Goal: Check status: Check status

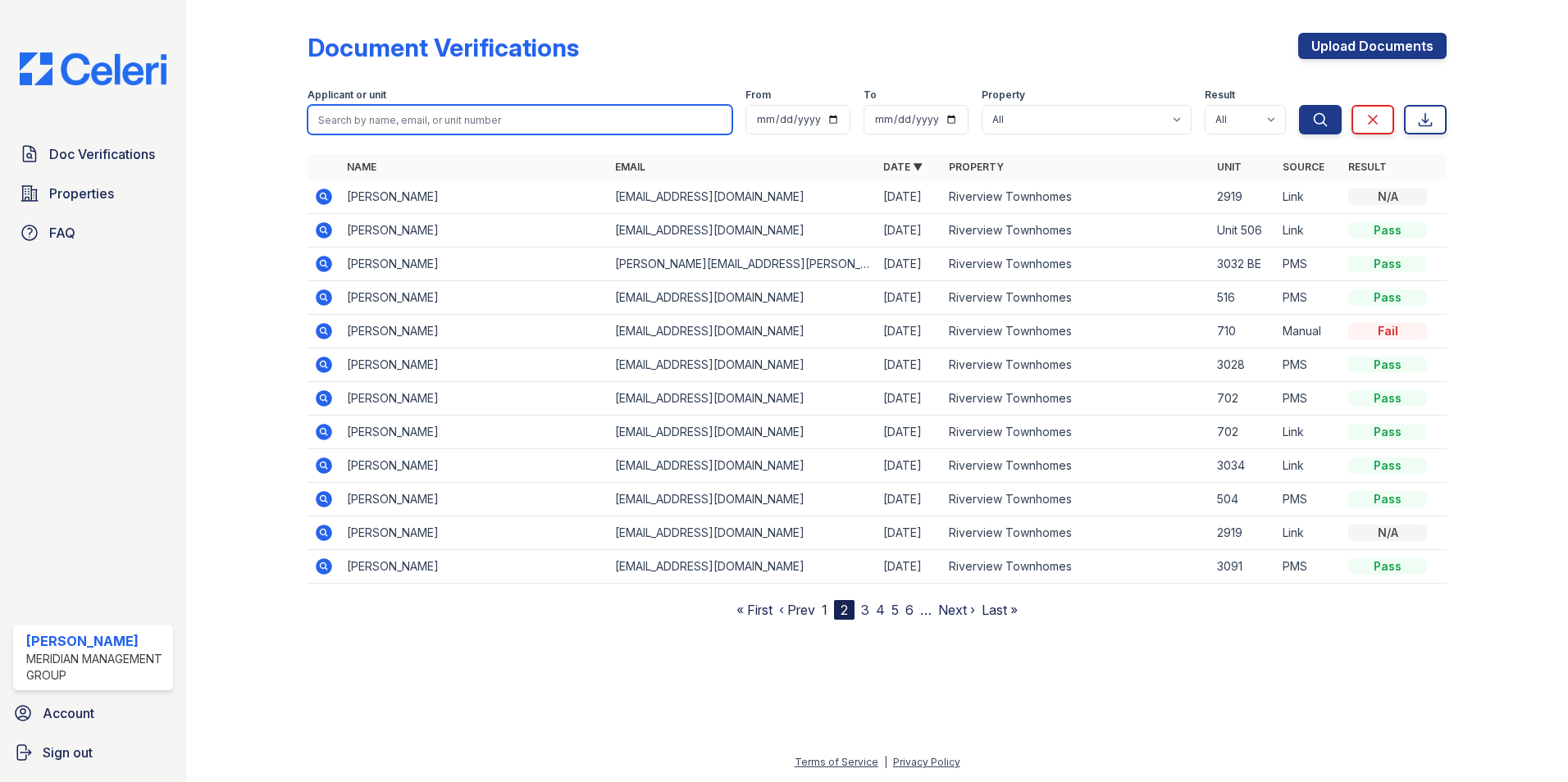
click at [355, 122] on input "search" at bounding box center [520, 120] width 425 height 30
type input "[PERSON_NAME]"
click at [1299, 105] on button "Search" at bounding box center [1321, 120] width 43 height 30
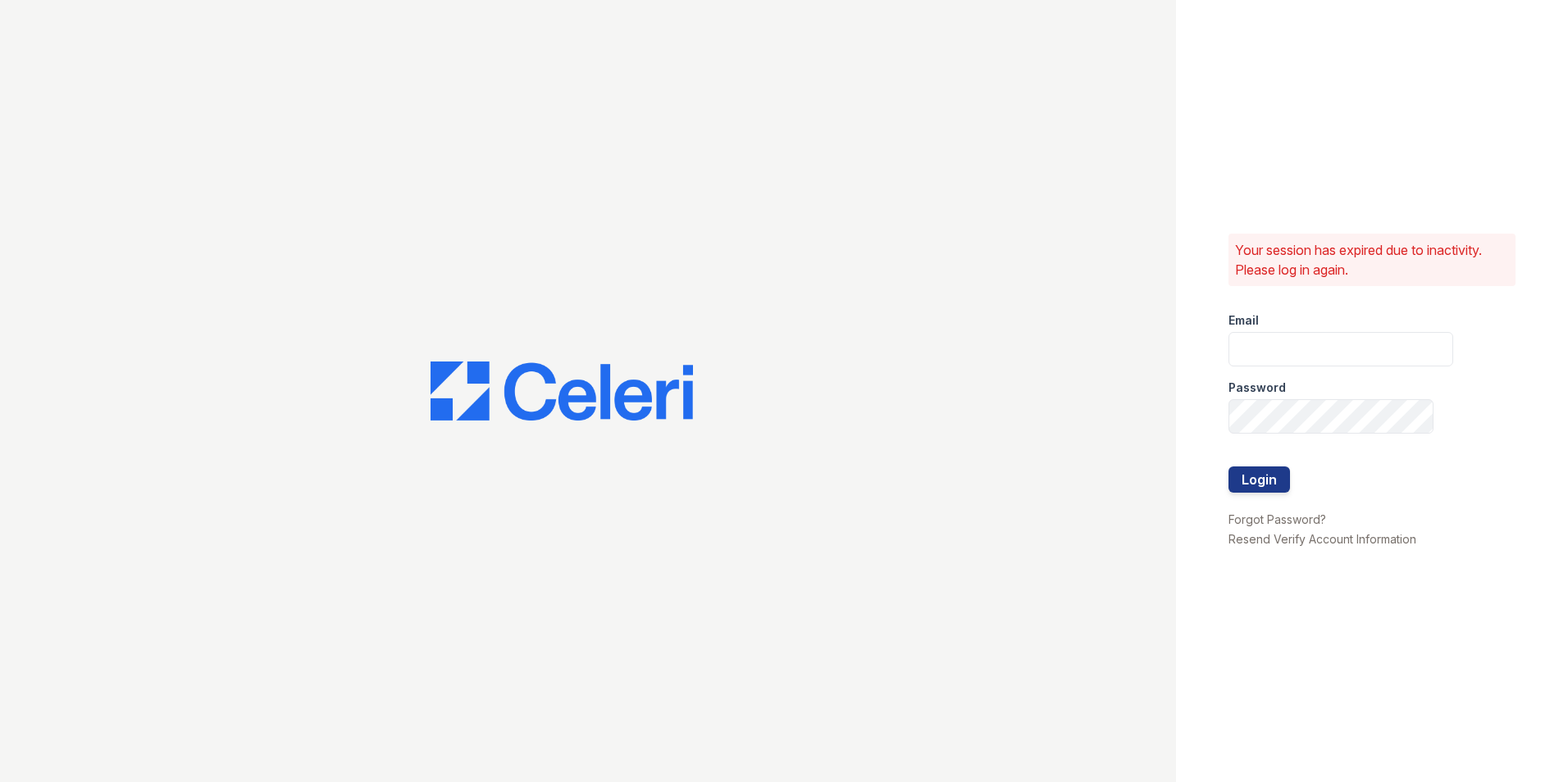
type input "ehudson@mmgmgt.com"
click at [1272, 476] on button "Login" at bounding box center [1260, 479] width 62 height 26
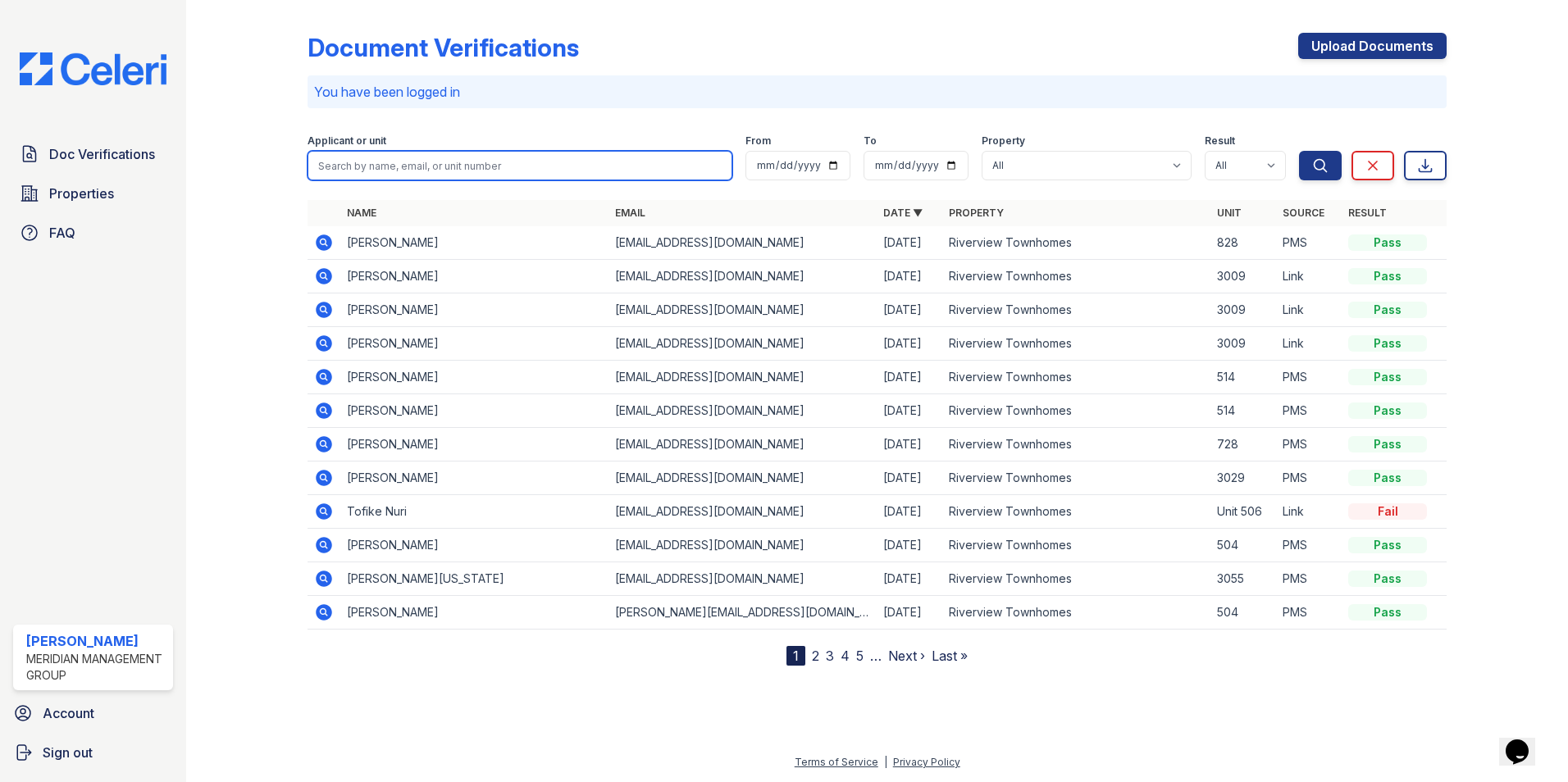
click at [344, 165] on input "search" at bounding box center [520, 165] width 425 height 30
type input "sasha"
click at [1299, 151] on button "Search" at bounding box center [1321, 165] width 43 height 30
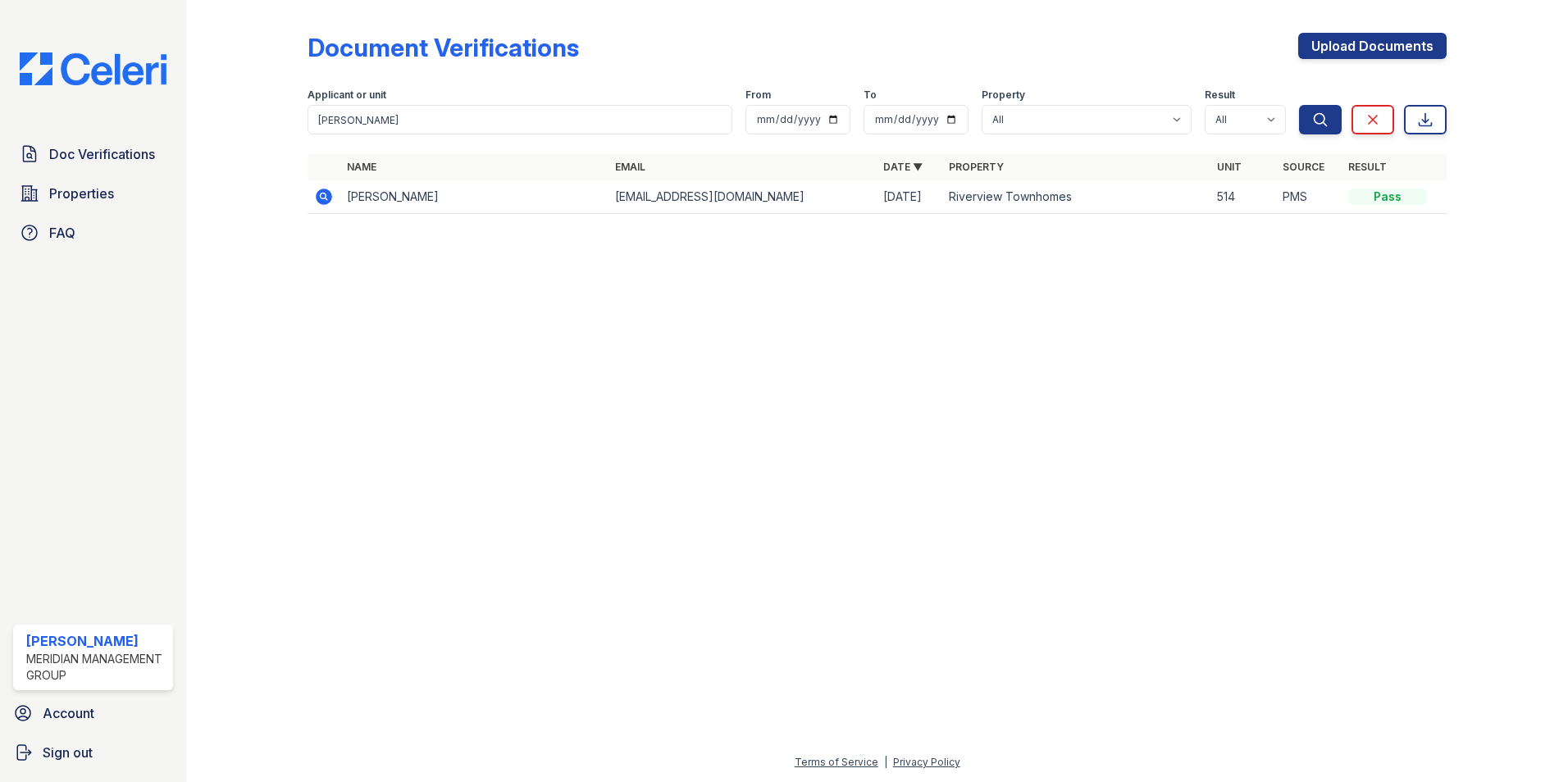
click at [327, 200] on icon at bounding box center [324, 196] width 16 height 16
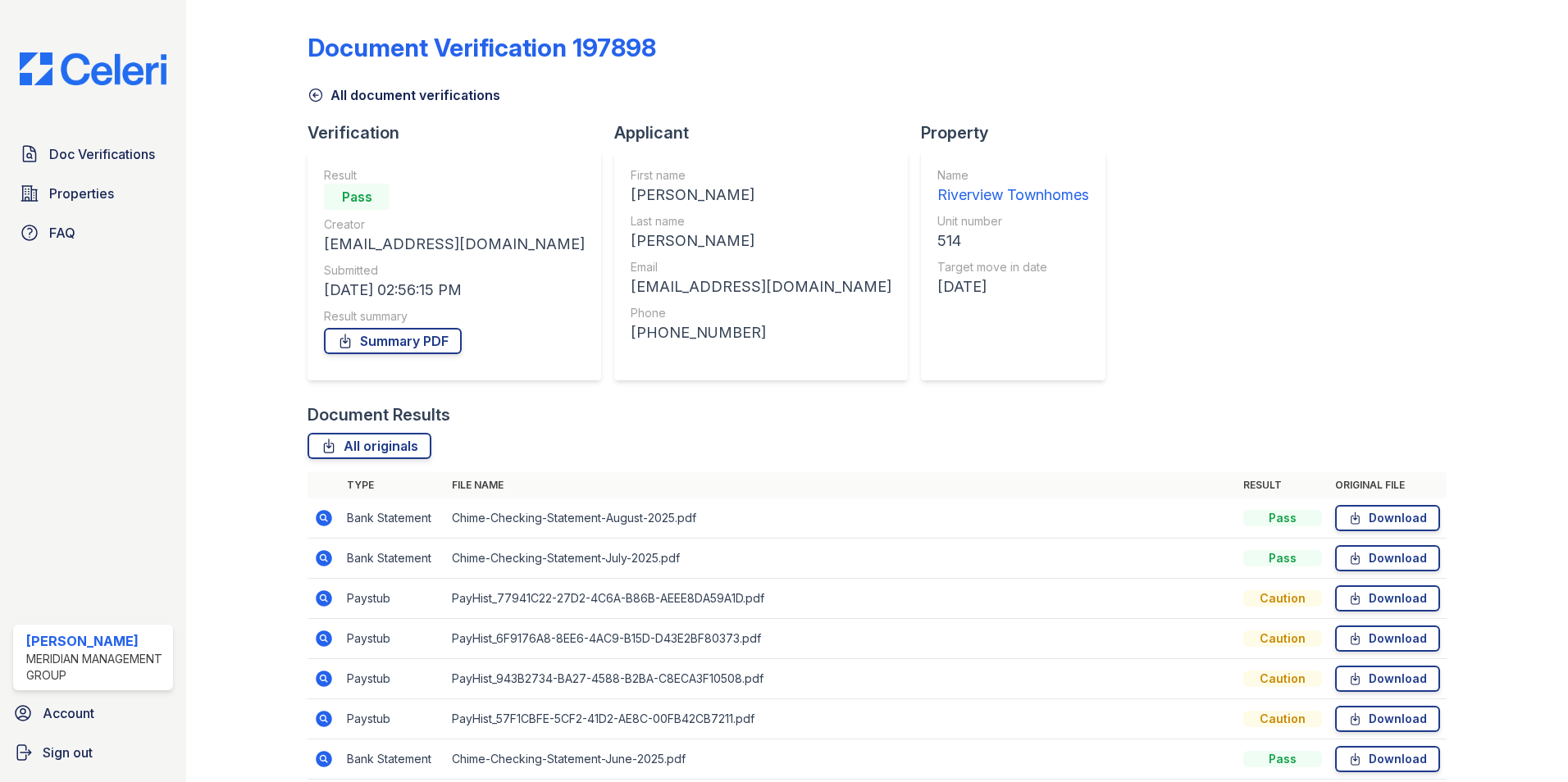
scroll to position [70, 0]
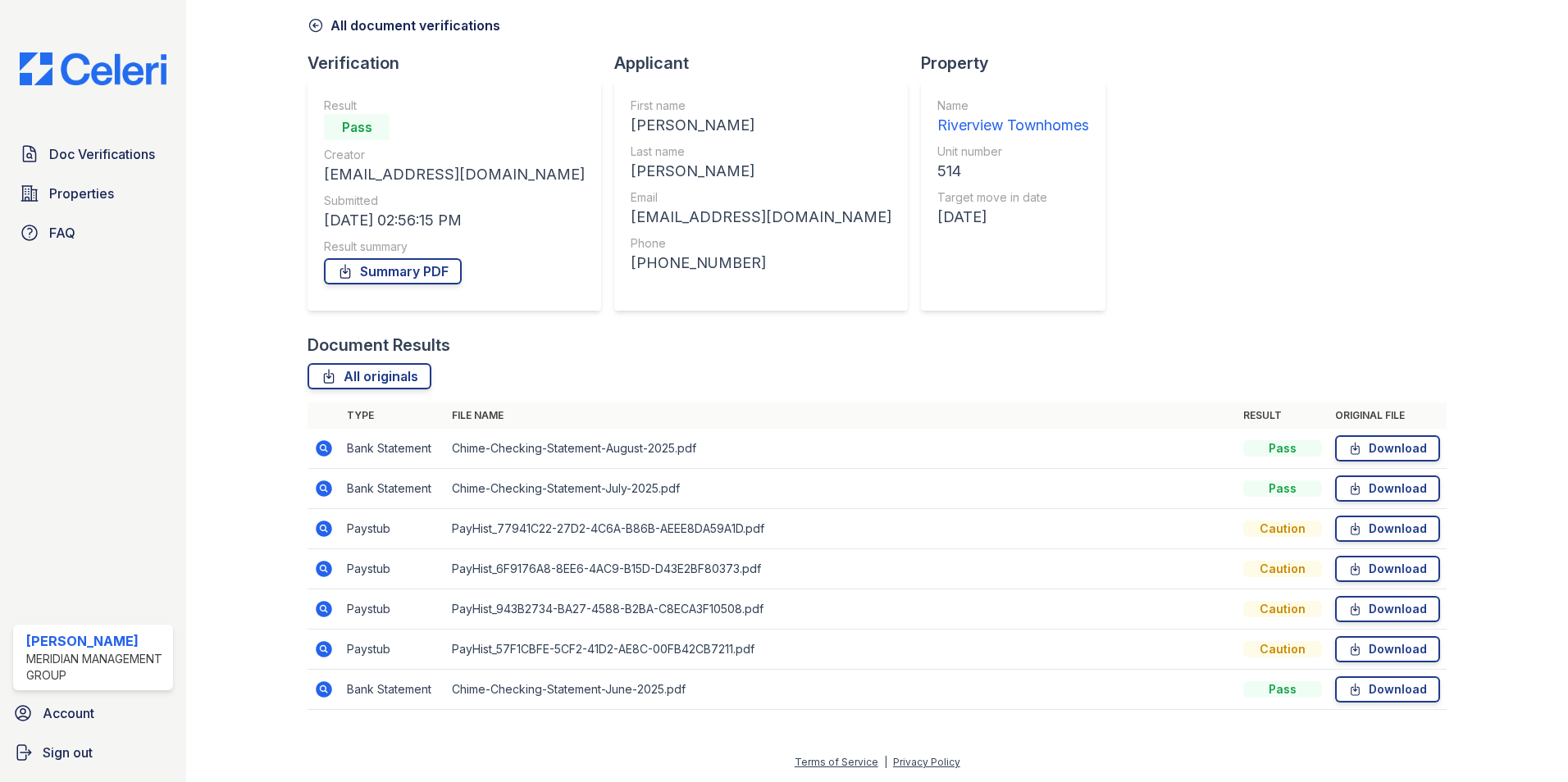
click at [323, 529] on icon at bounding box center [323, 528] width 4 height 4
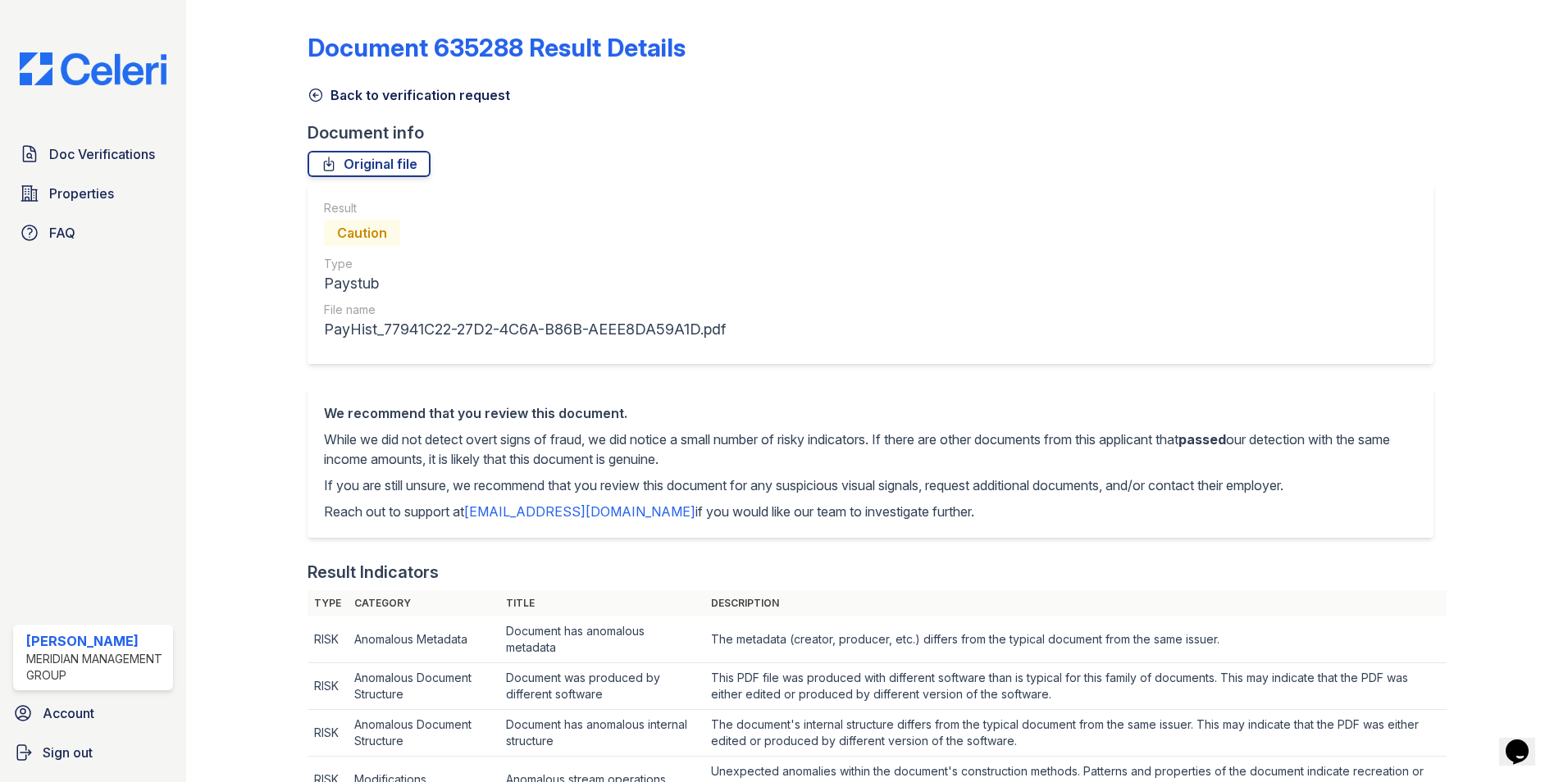
click at [307, 95] on icon at bounding box center [315, 95] width 16 height 16
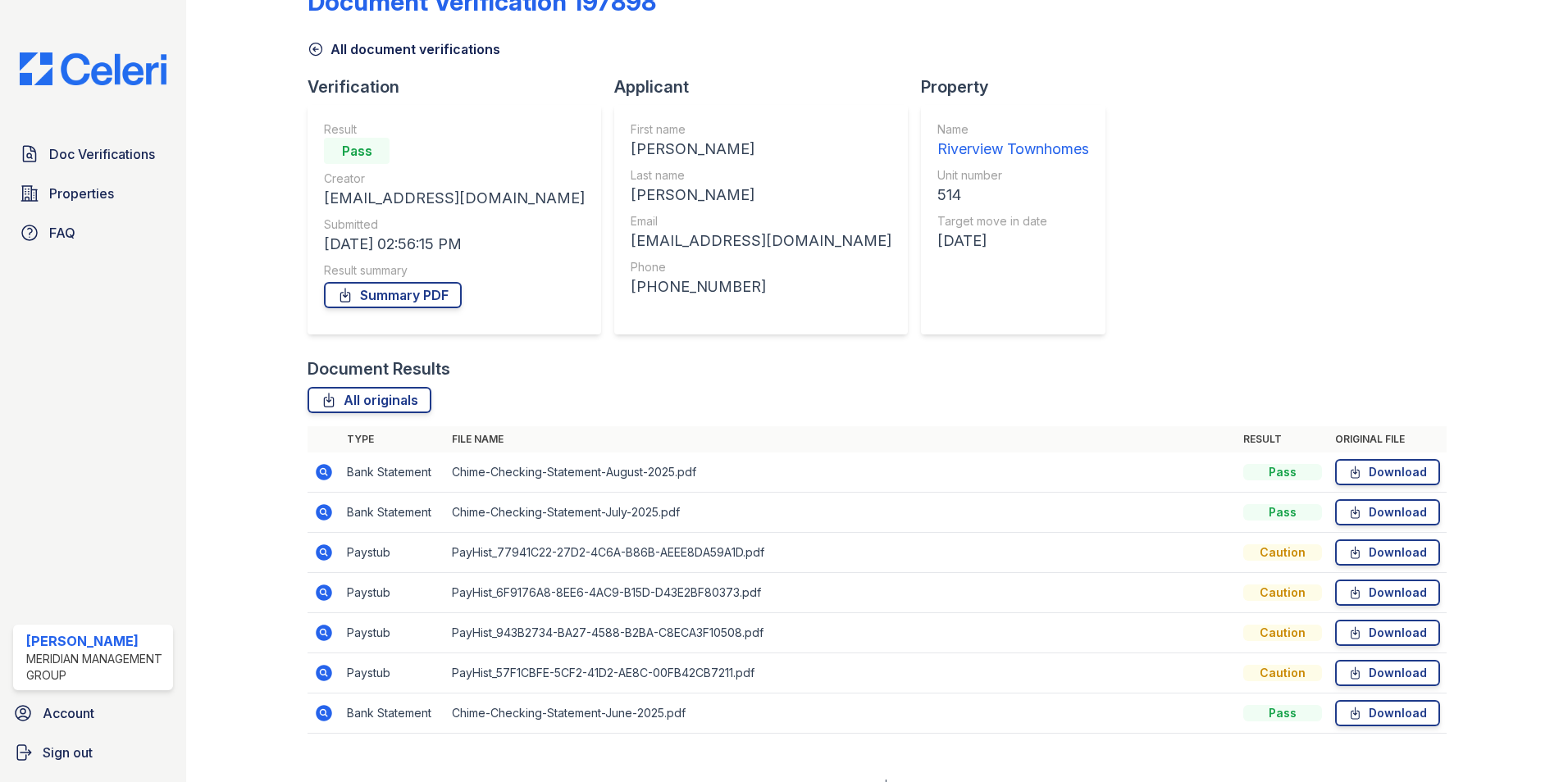
scroll to position [70, 0]
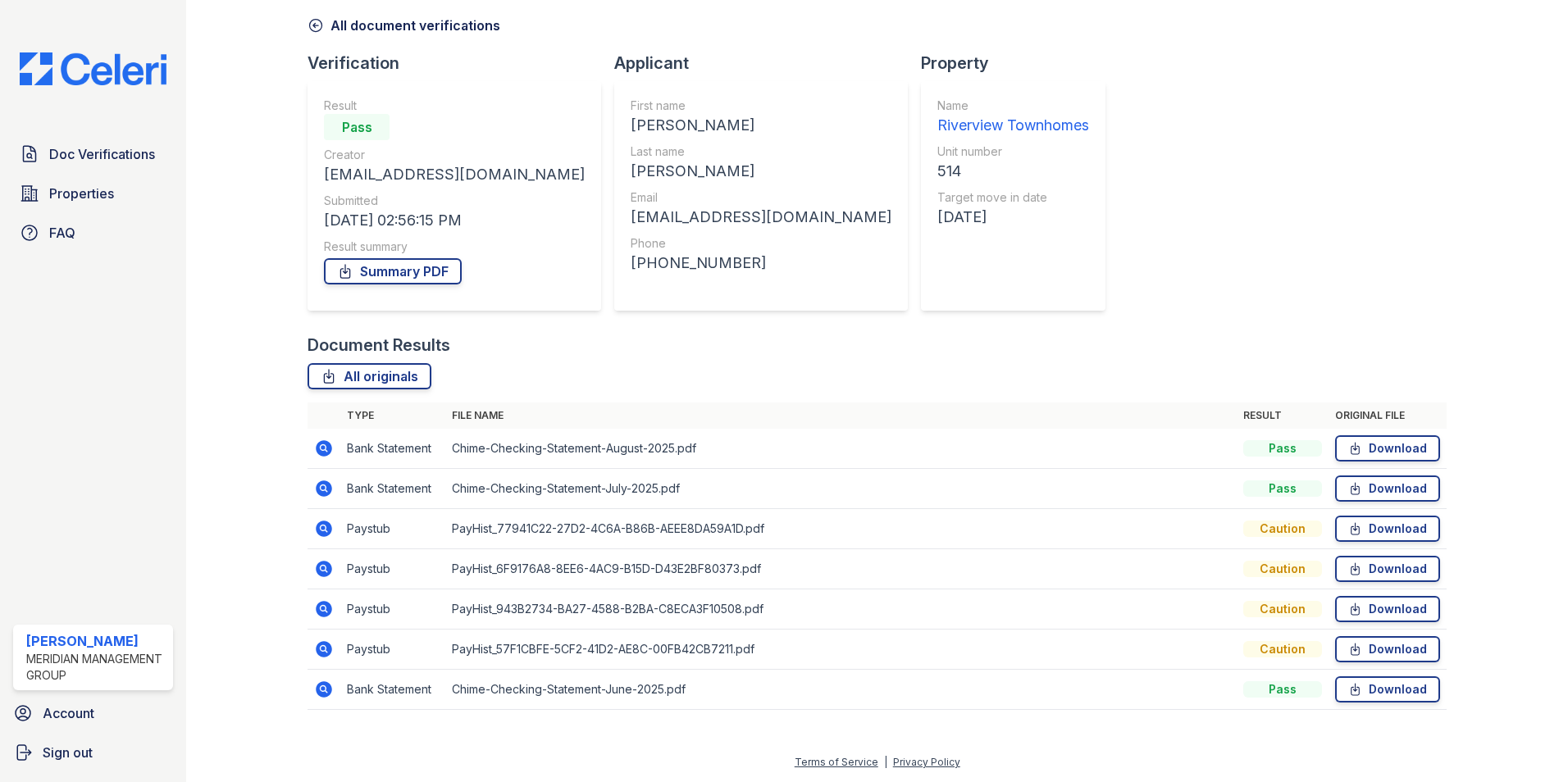
click at [326, 572] on icon at bounding box center [324, 568] width 16 height 16
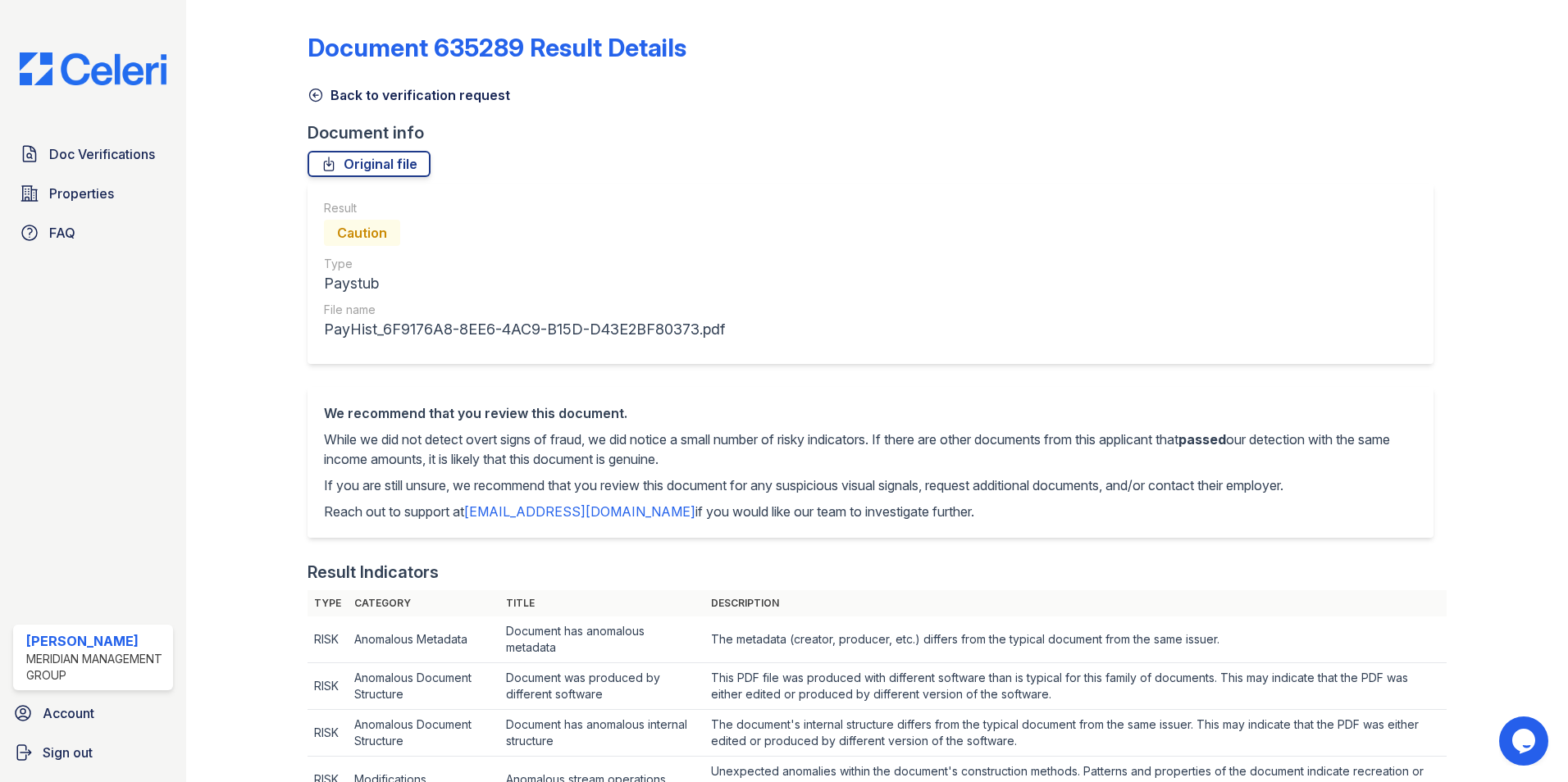
click at [317, 98] on icon at bounding box center [315, 95] width 16 height 16
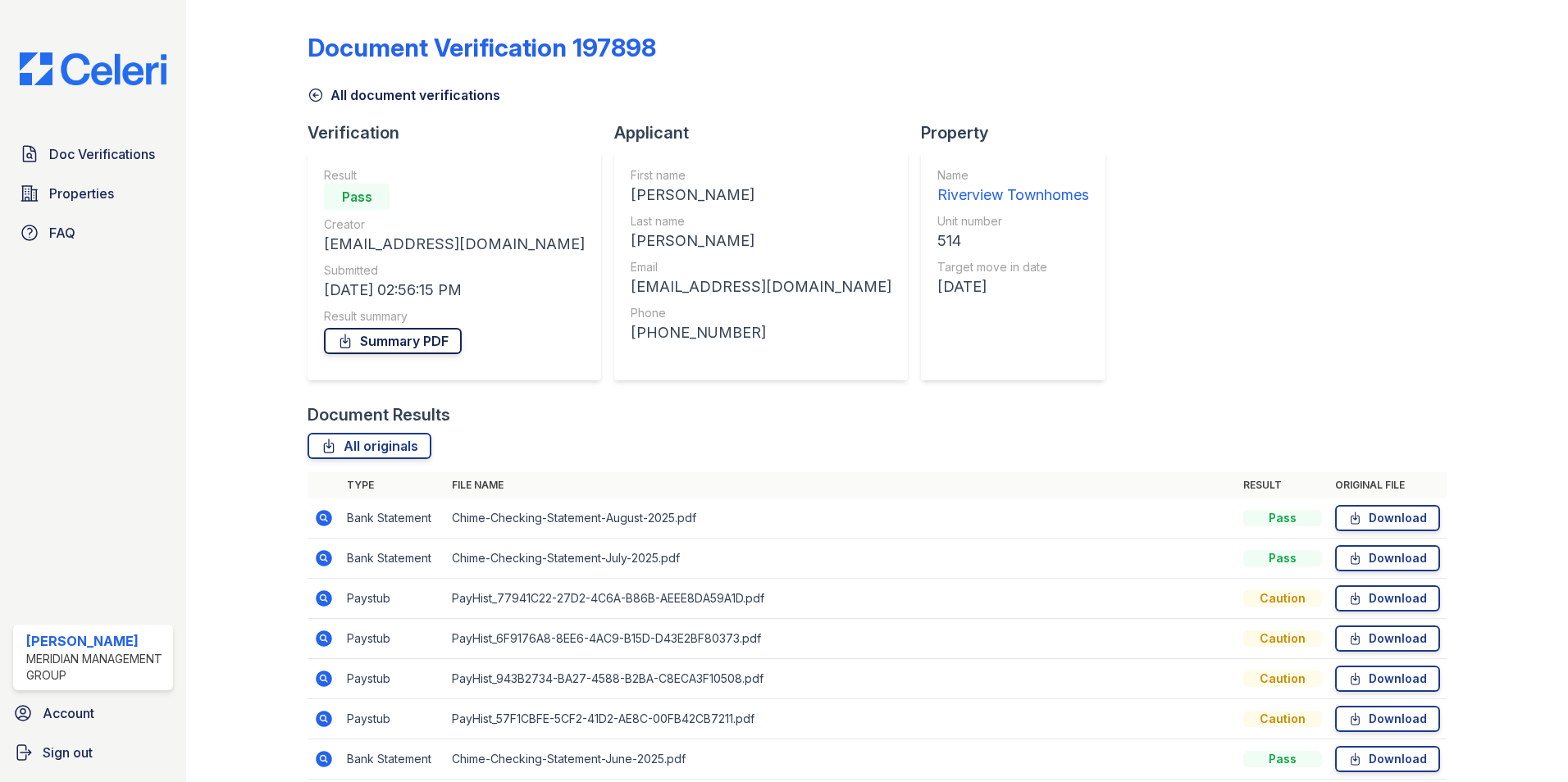
drag, startPoint x: 389, startPoint y: 343, endPoint x: 403, endPoint y: 341, distance: 14.1
click at [389, 343] on link "Summary PDF" at bounding box center [392, 340] width 138 height 26
click at [311, 95] on icon at bounding box center [315, 95] width 16 height 16
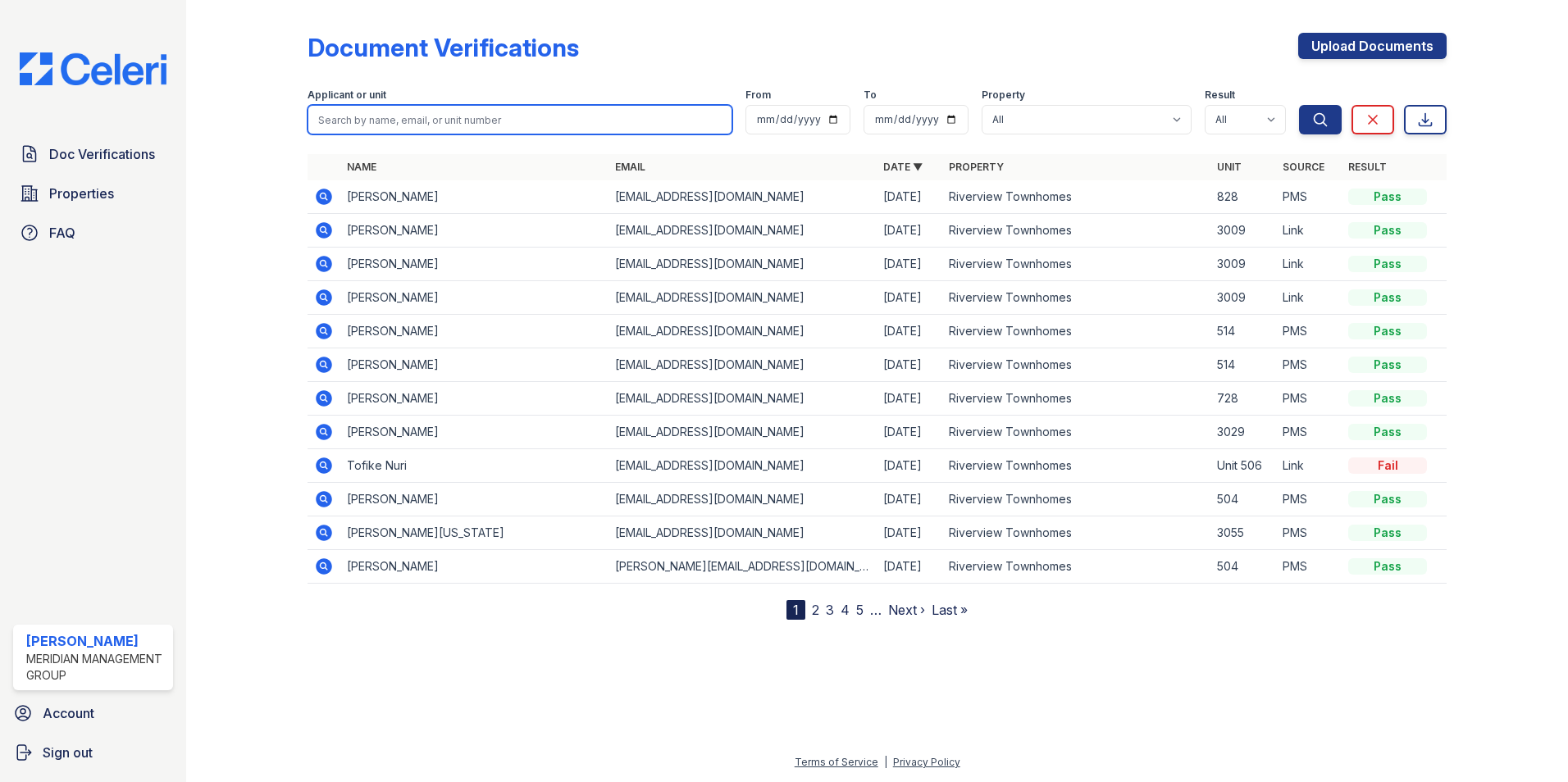
click at [425, 123] on input "search" at bounding box center [520, 120] width 425 height 30
type input "ra"
click at [321, 334] on icon at bounding box center [324, 331] width 16 height 16
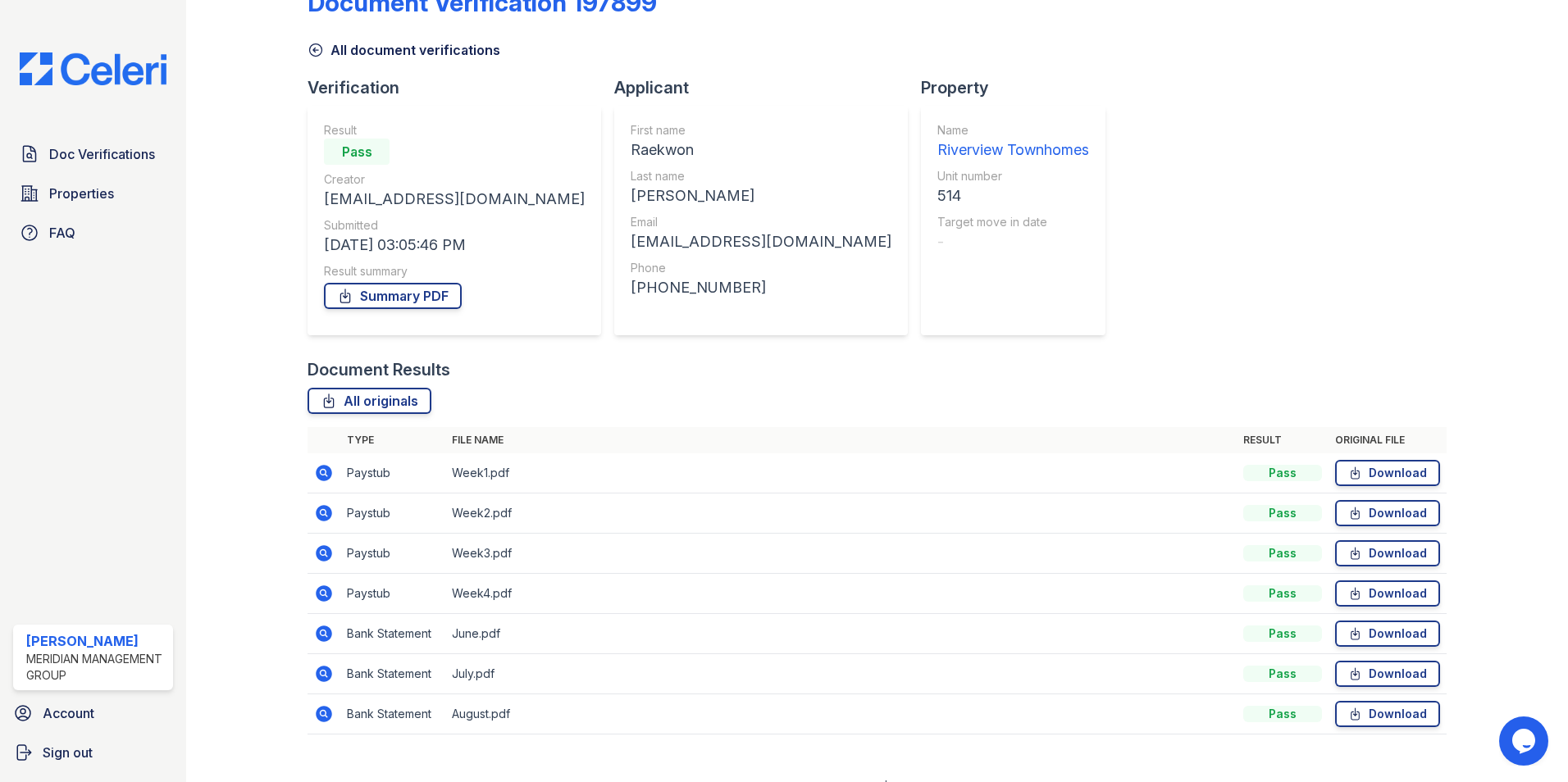
scroll to position [70, 0]
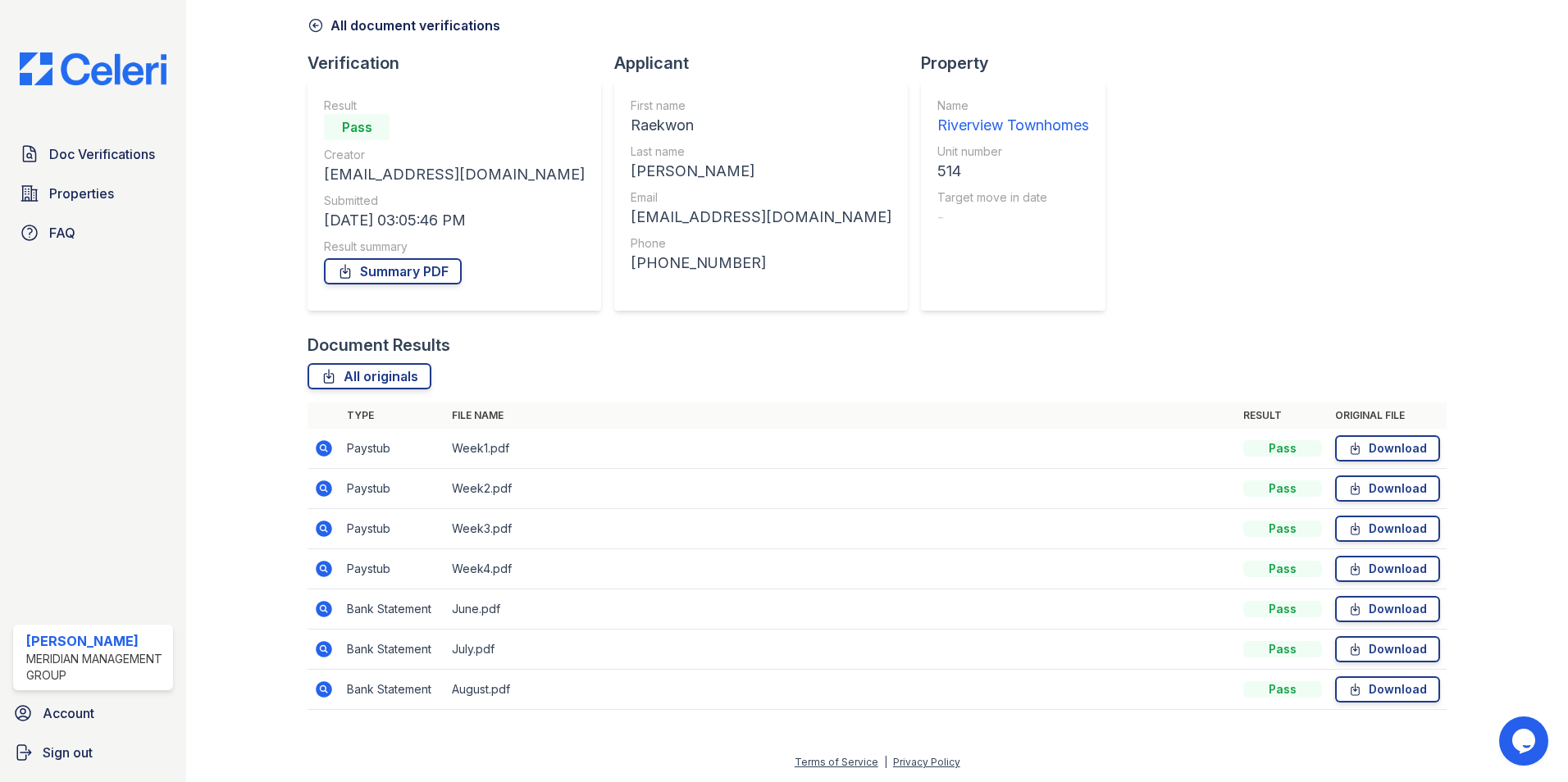
click at [325, 447] on icon at bounding box center [324, 449] width 19 height 19
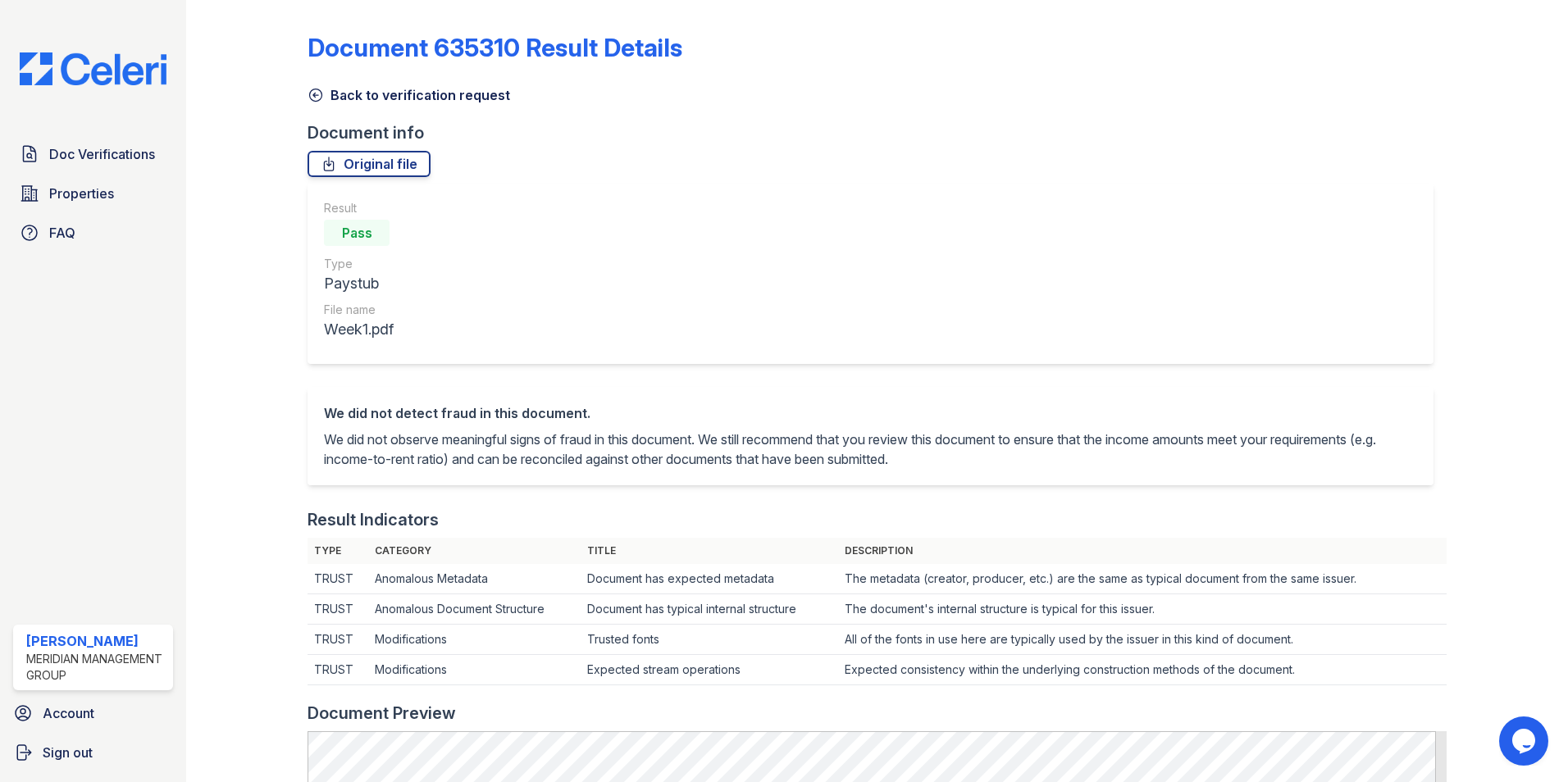
click at [312, 95] on icon at bounding box center [316, 95] width 13 height 13
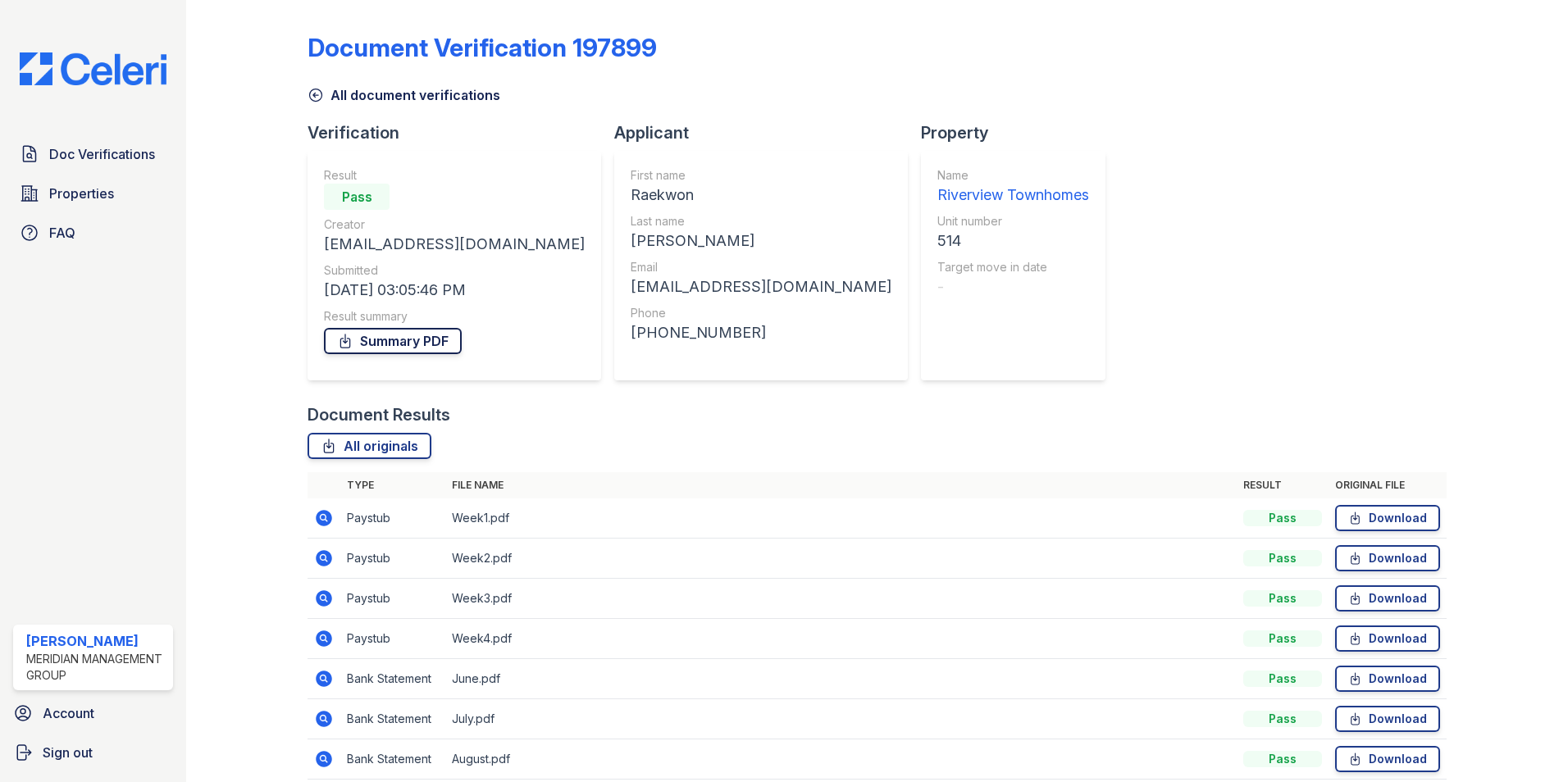
click at [353, 344] on icon at bounding box center [345, 340] width 16 height 16
